Goal: Task Accomplishment & Management: Use online tool/utility

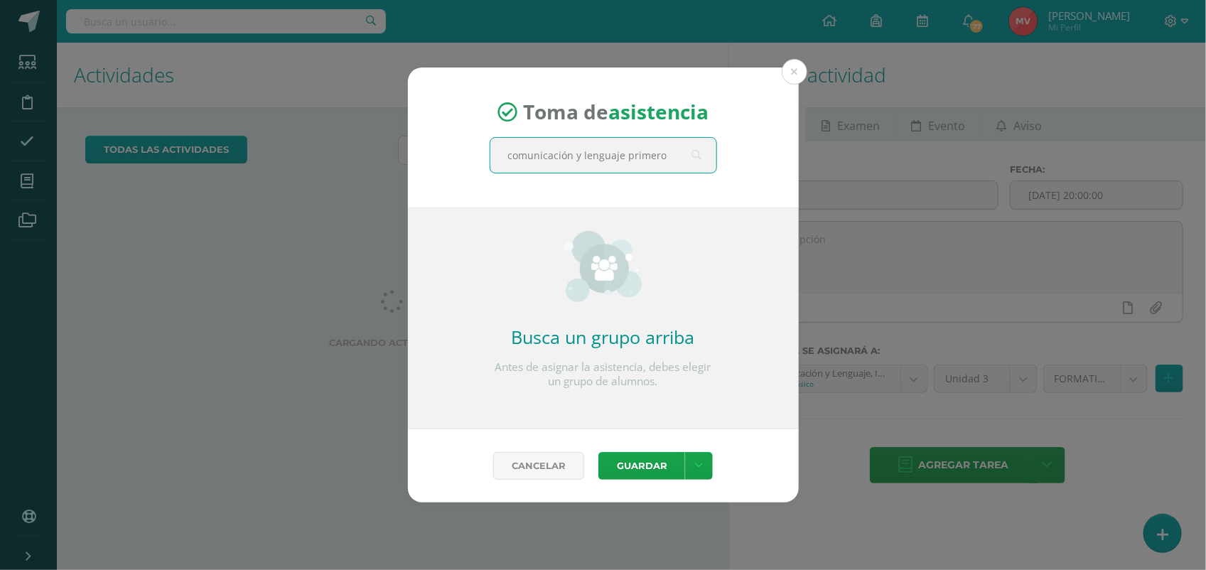
scroll to position [0, 9]
type input "comunicación y lenguaje primero ba"
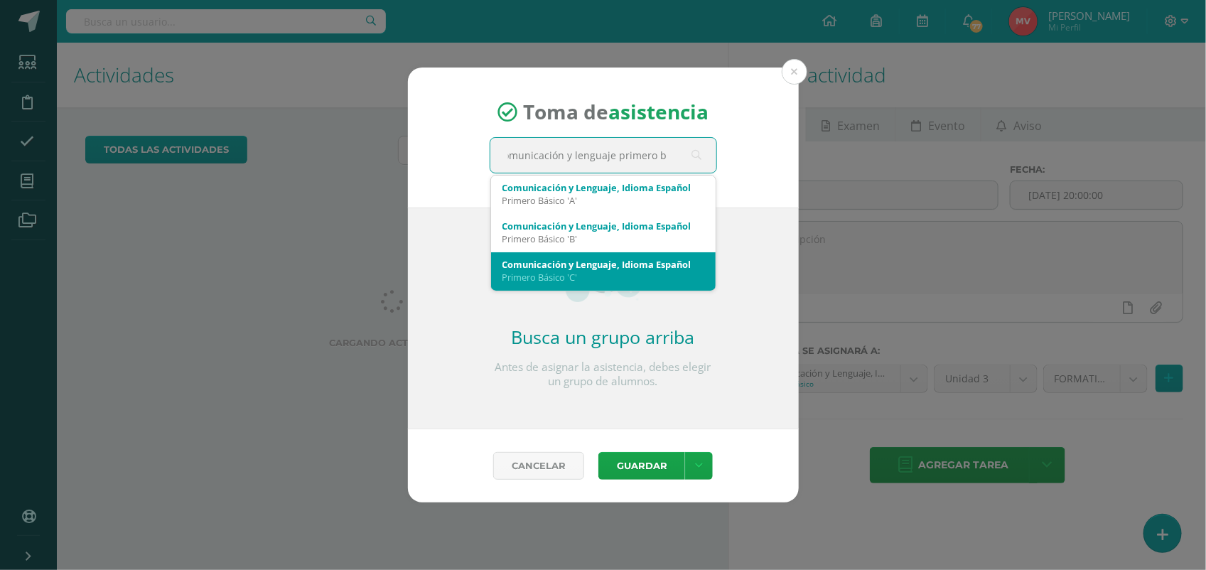
click at [584, 275] on div "Primero Básico 'C'" at bounding box center [603, 277] width 202 height 13
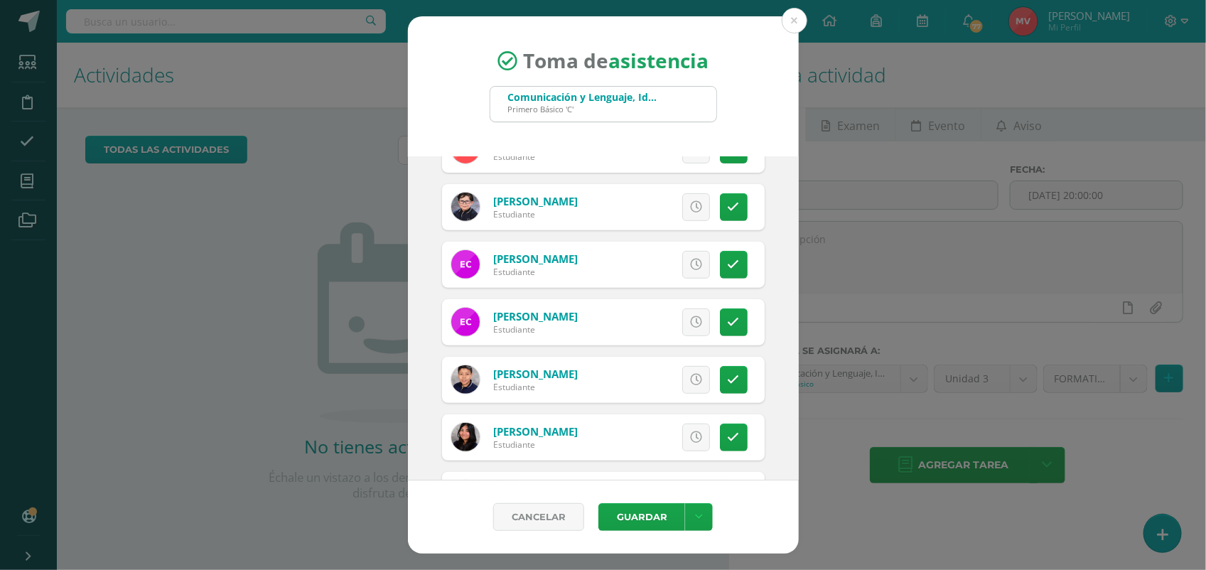
scroll to position [355, 0]
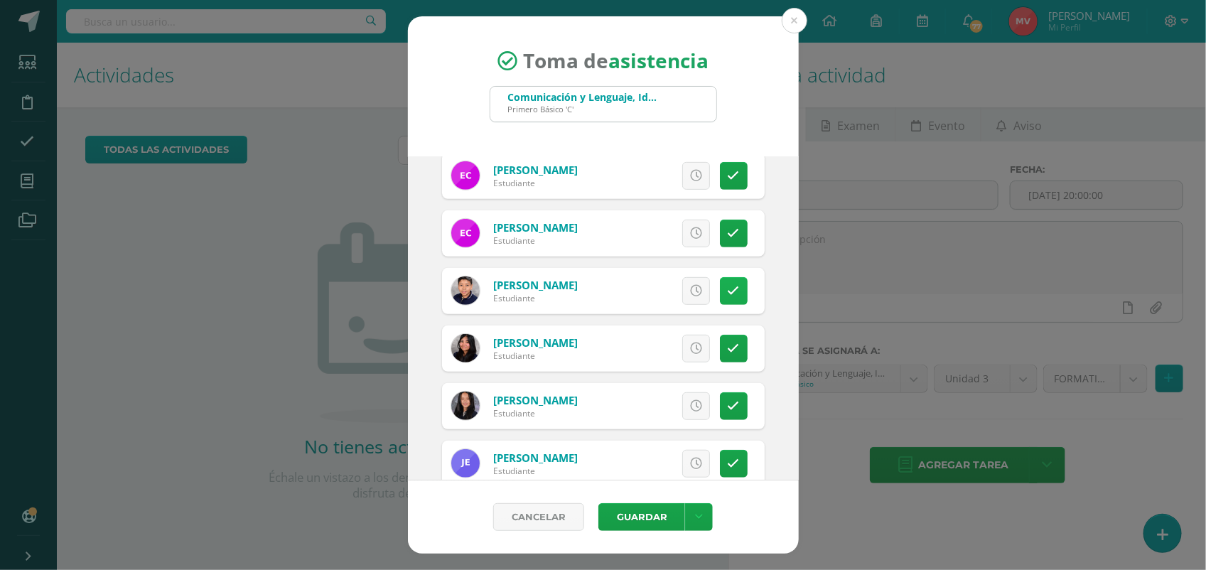
click at [728, 288] on icon at bounding box center [734, 291] width 12 height 12
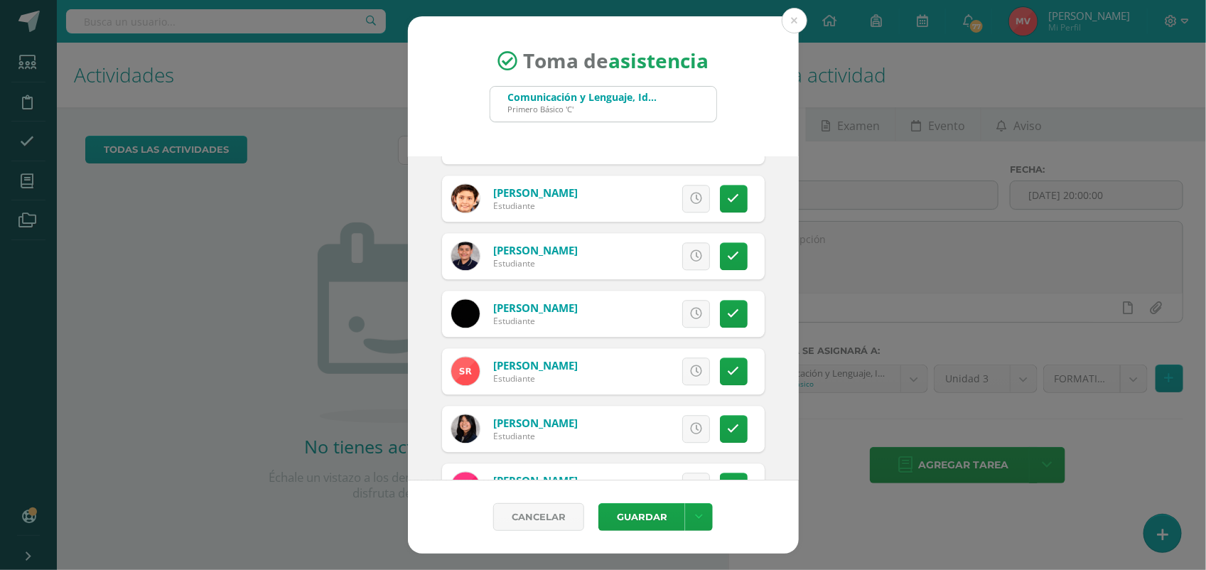
scroll to position [1688, 0]
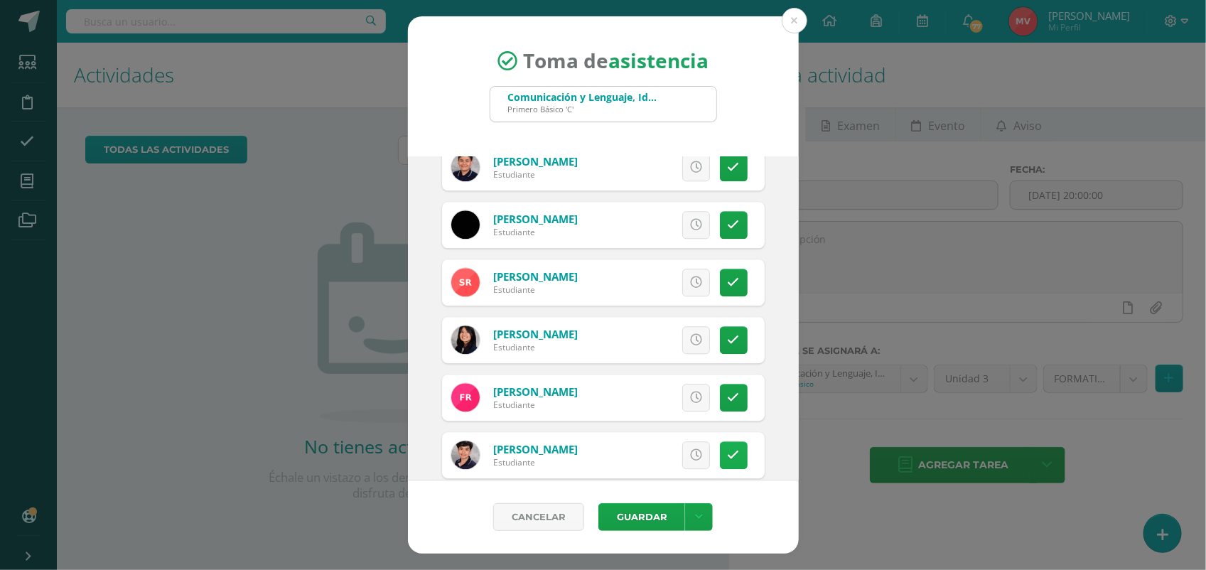
click at [728, 449] on icon at bounding box center [734, 455] width 12 height 12
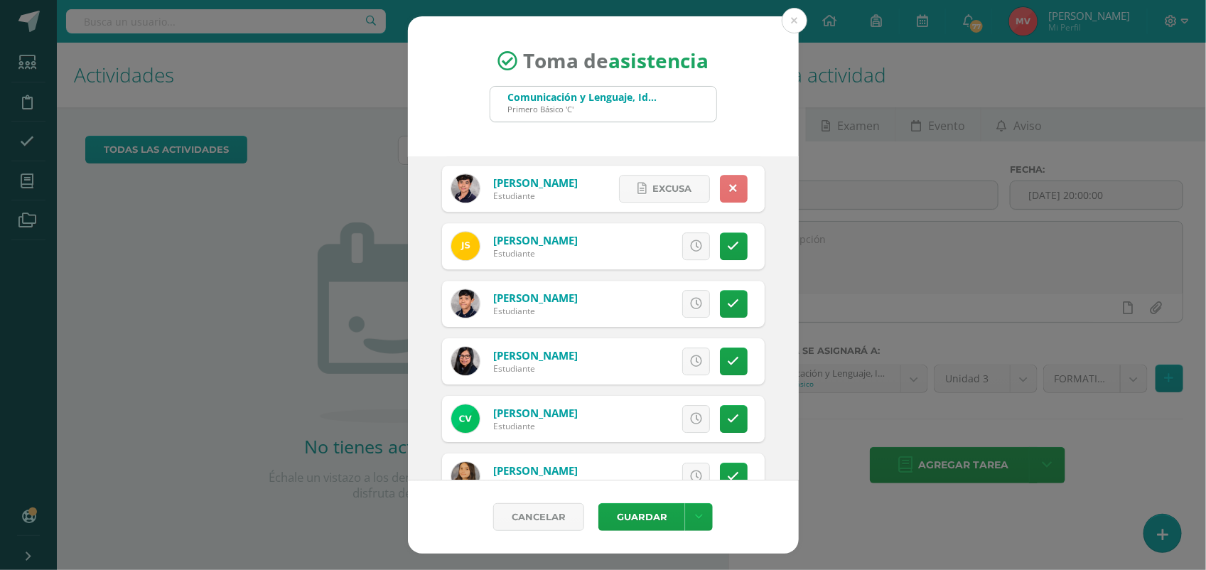
scroll to position [1997, 0]
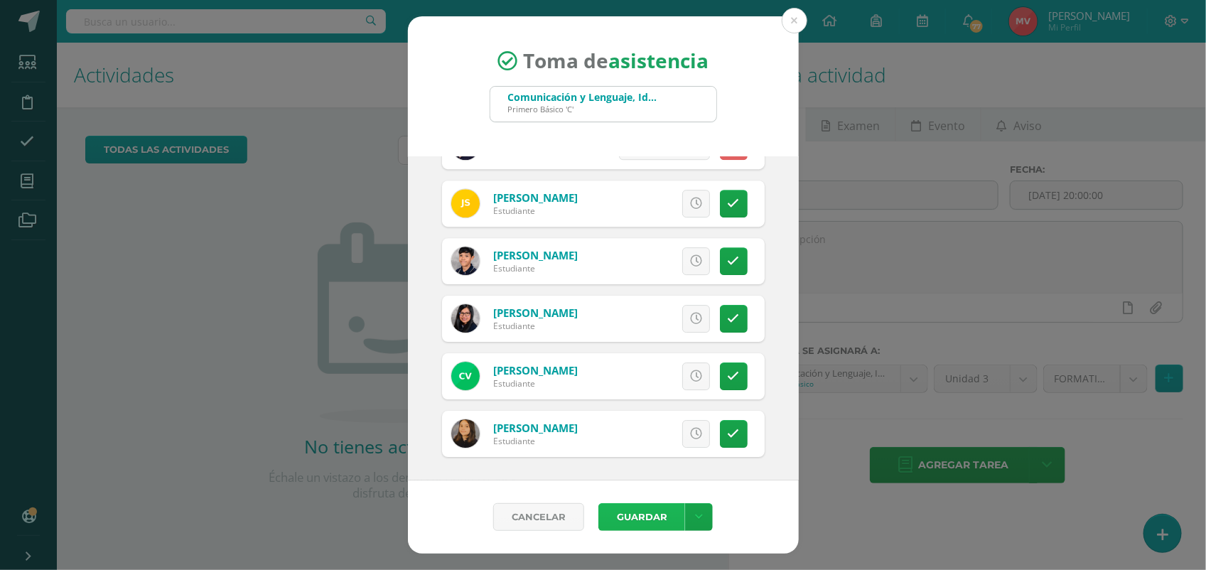
click at [658, 512] on button "Guardar" at bounding box center [641, 517] width 87 height 28
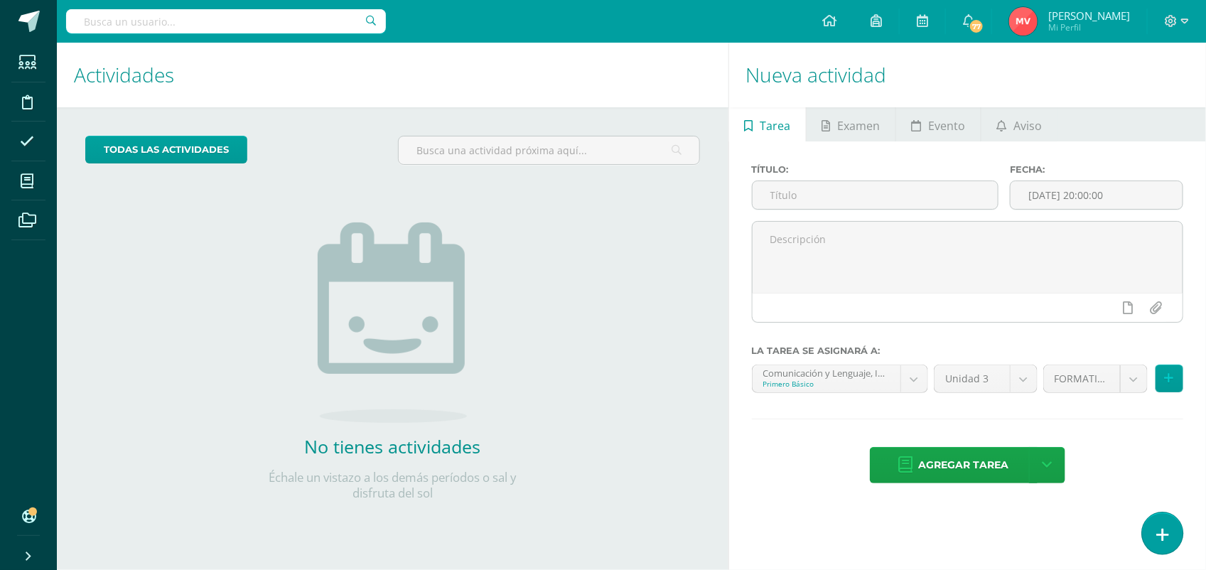
click at [1173, 531] on link at bounding box center [1162, 532] width 41 height 41
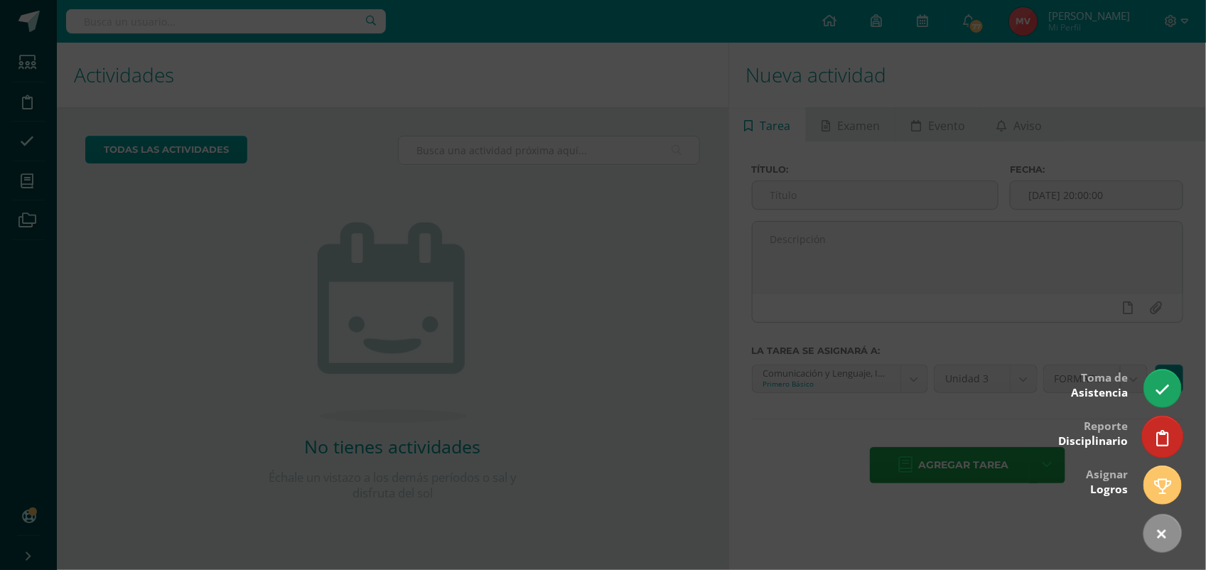
click at [1169, 433] on link at bounding box center [1162, 436] width 41 height 41
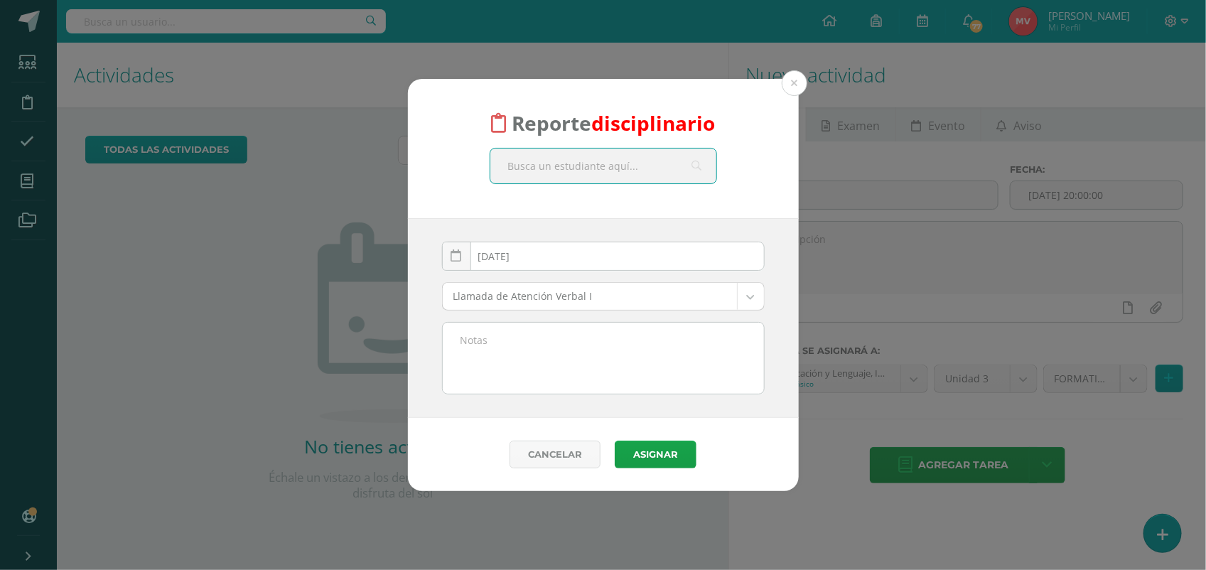
click at [526, 168] on input "text" at bounding box center [603, 166] width 226 height 35
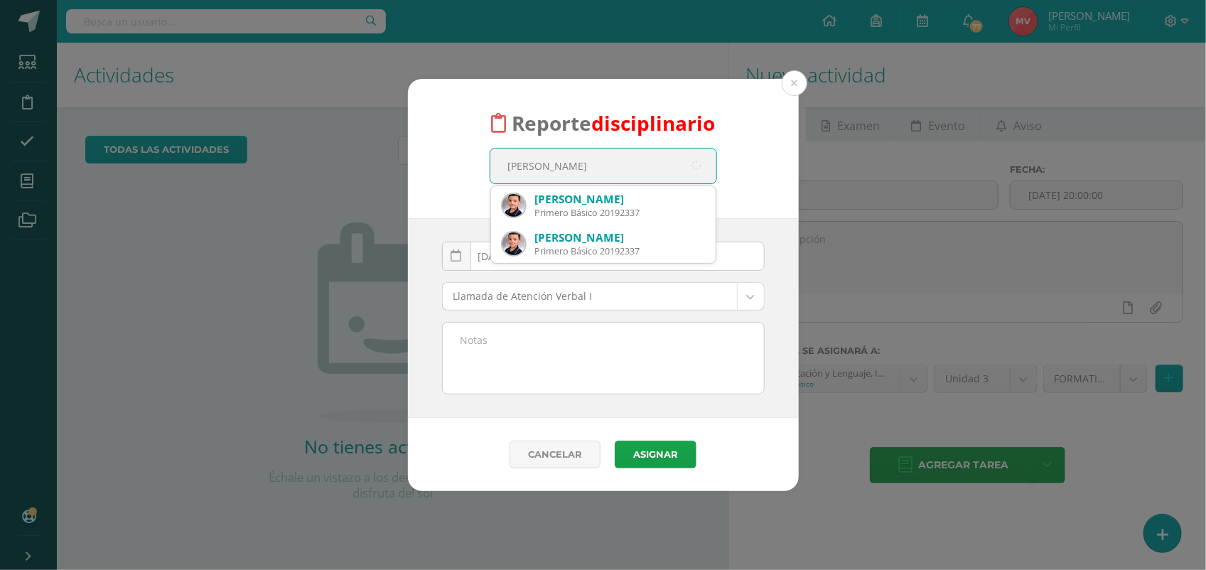
type input "rodrigo Aquino"
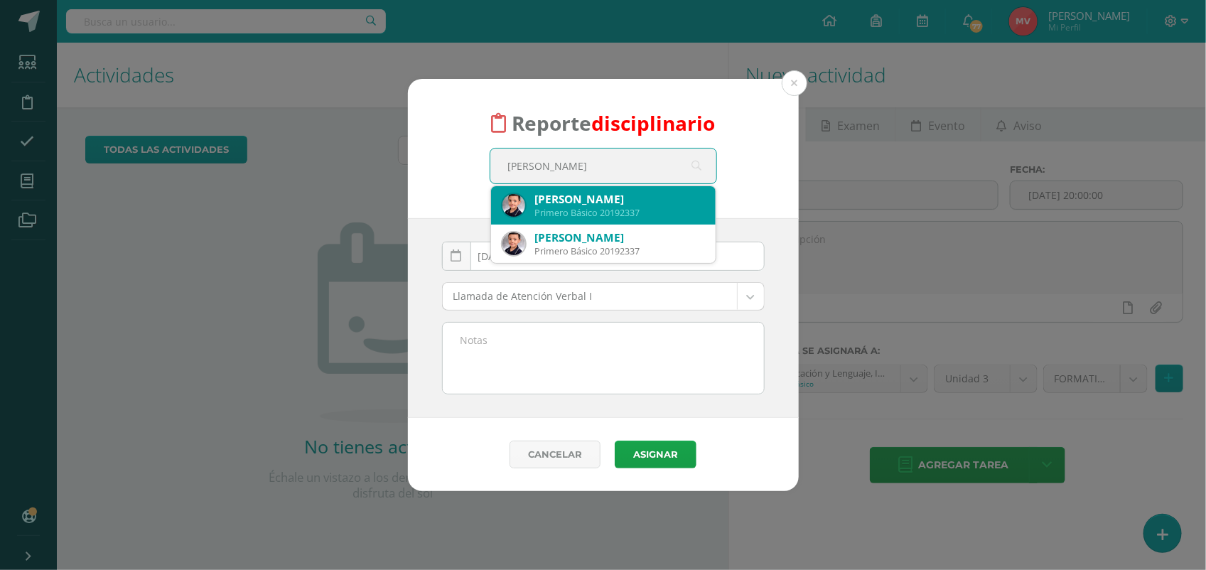
click at [604, 197] on div "Rodrigo André Aquino Flores" at bounding box center [619, 199] width 169 height 15
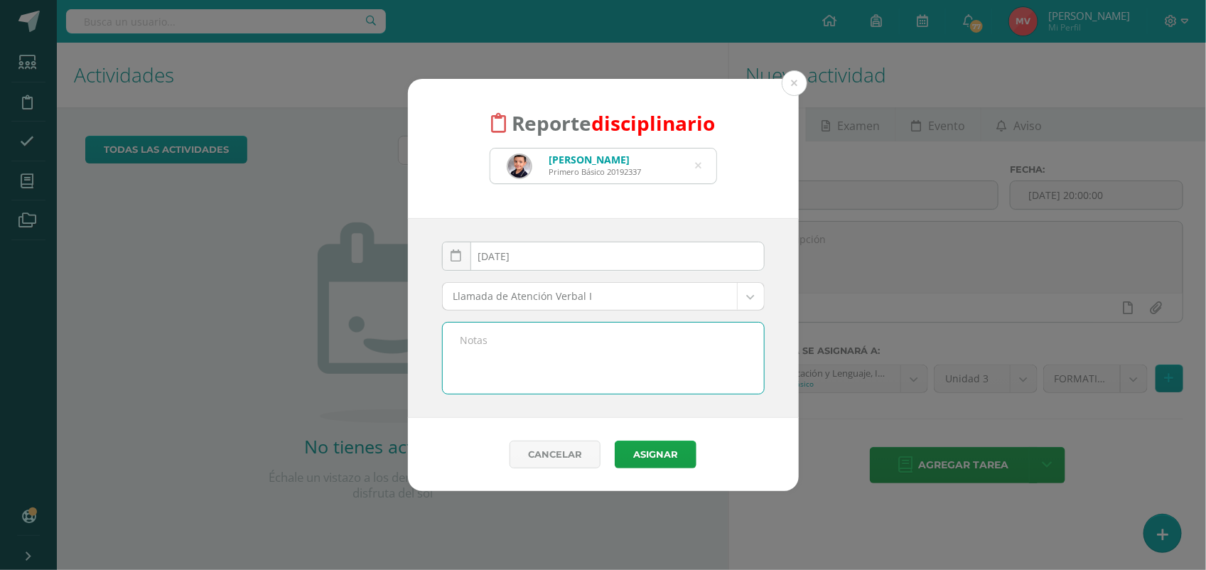
click at [501, 339] on textarea at bounding box center [603, 358] width 321 height 71
paste textarea "7.7.8 Inciso a"
paste textarea ": Interrumpir desarrollo del proceso de aprendizaje-enseñanza, dentro y fuera d…"
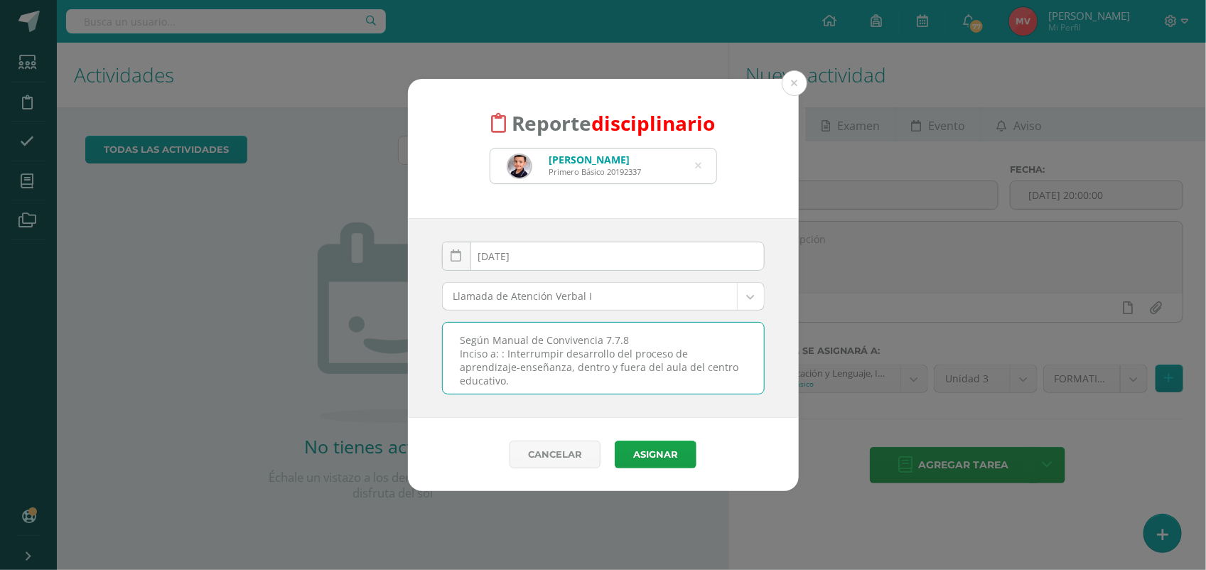
click at [505, 357] on textarea "Según Manual de Convivencia 7.7.8 Inciso a: : Interrumpir desarrollo del proces…" at bounding box center [603, 358] width 321 height 71
type textarea "Según Manual de Convivencia 7.7.8 Inciso a: Interrumpir desarrollo del proceso …"
click at [658, 453] on button "Asignar" at bounding box center [656, 455] width 82 height 28
